Goal: Information Seeking & Learning: Learn about a topic

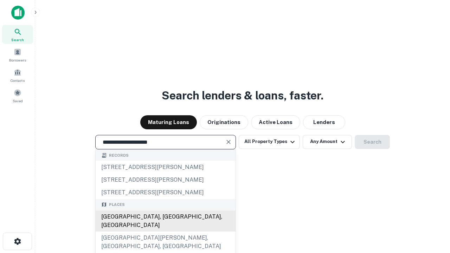
click at [165, 232] on div "[GEOGRAPHIC_DATA], [GEOGRAPHIC_DATA], [GEOGRAPHIC_DATA]" at bounding box center [166, 221] width 140 height 21
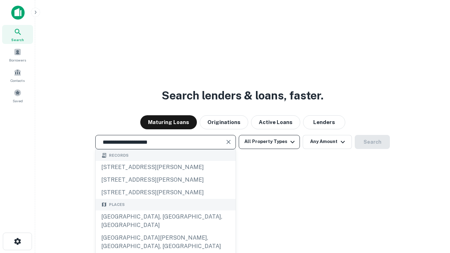
click at [269, 142] on button "All Property Types" at bounding box center [269, 142] width 61 height 14
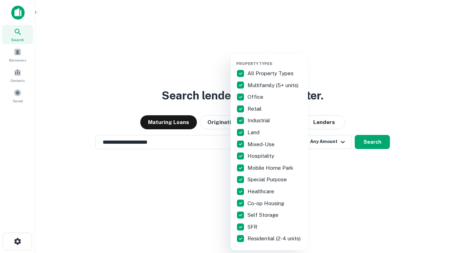
type input "**********"
click at [275, 59] on button "button" at bounding box center [274, 59] width 77 height 0
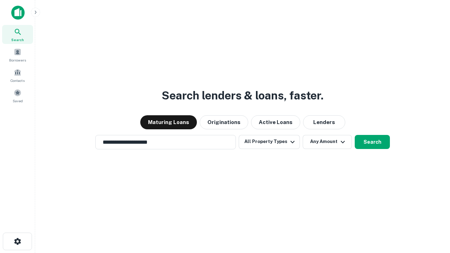
scroll to position [4, 85]
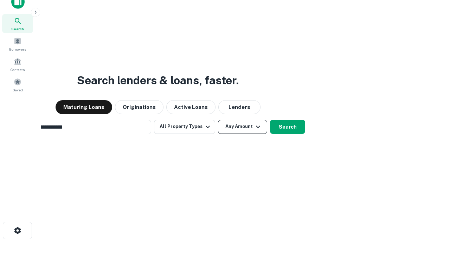
click at [218, 120] on button "Any Amount" at bounding box center [242, 127] width 49 height 14
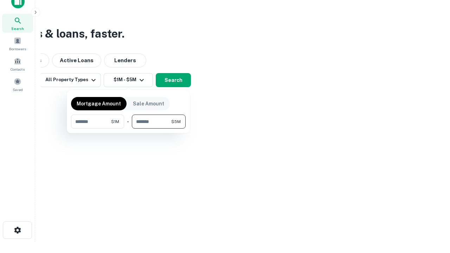
type input "*******"
click at [128, 129] on button "button" at bounding box center [128, 129] width 115 height 0
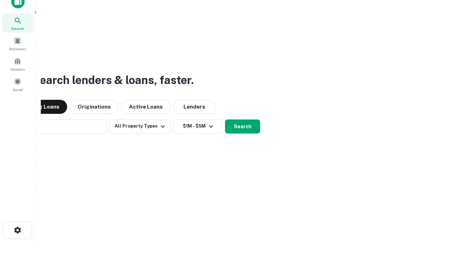
scroll to position [11, 0]
click at [225, 120] on button "Search" at bounding box center [242, 127] width 35 height 14
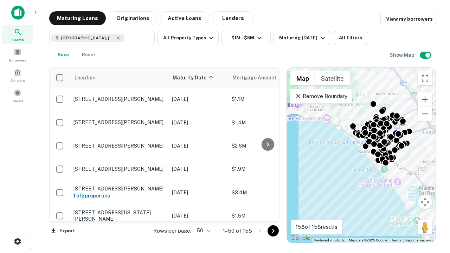
click at [203, 231] on body "Search Borrowers Contacts Saved Maturing Loans Originations Active Loans Lender…" at bounding box center [225, 126] width 450 height 253
click at [203, 213] on li "25" at bounding box center [203, 213] width 20 height 13
